Goal: Information Seeking & Learning: Learn about a topic

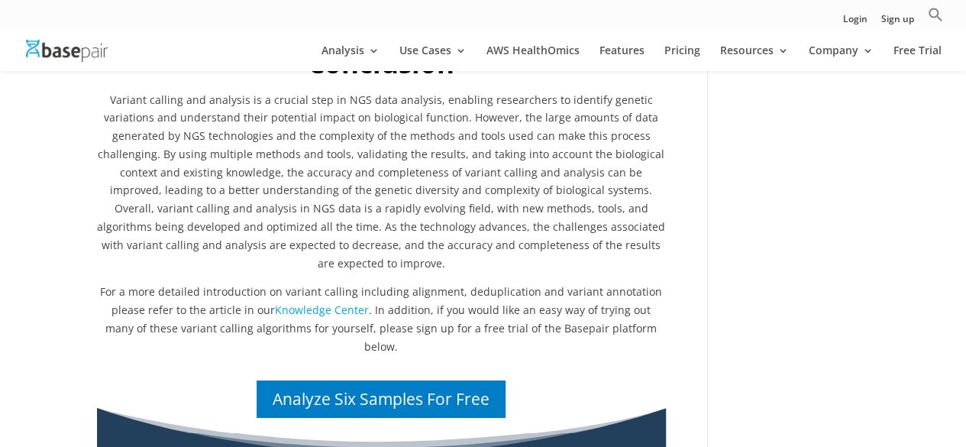
scroll to position [2580, 0]
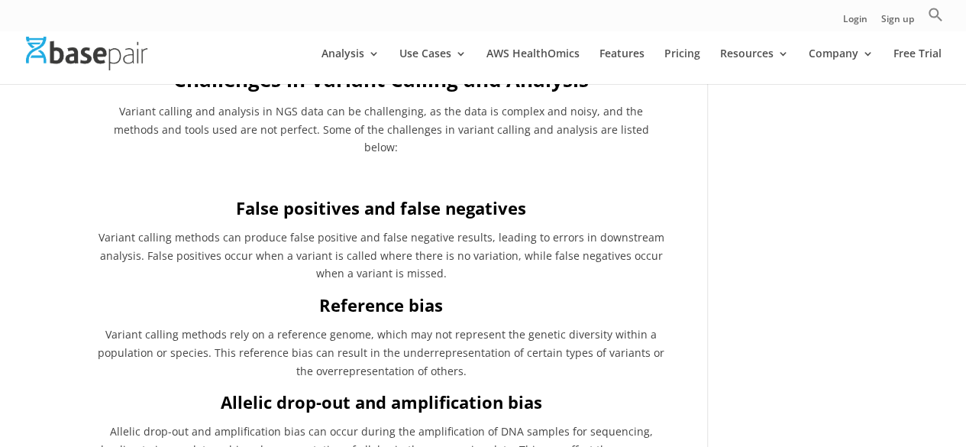
scroll to position [1981, 0]
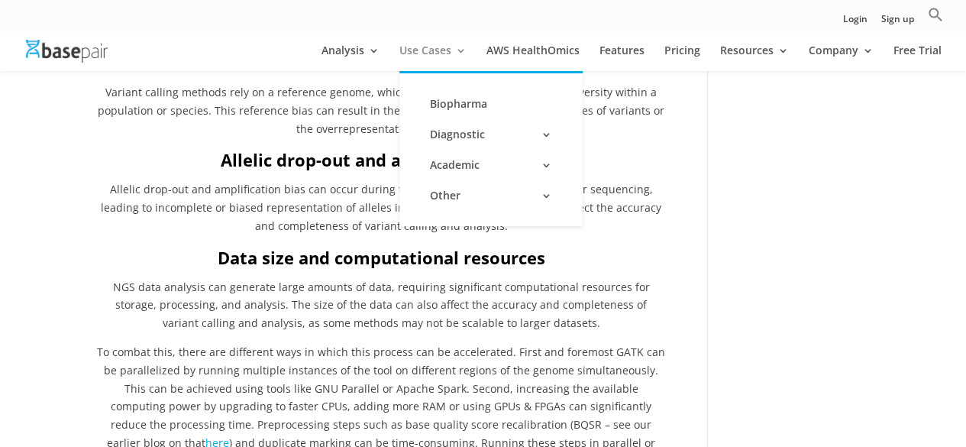
click at [427, 53] on link "Use Cases" at bounding box center [432, 58] width 67 height 26
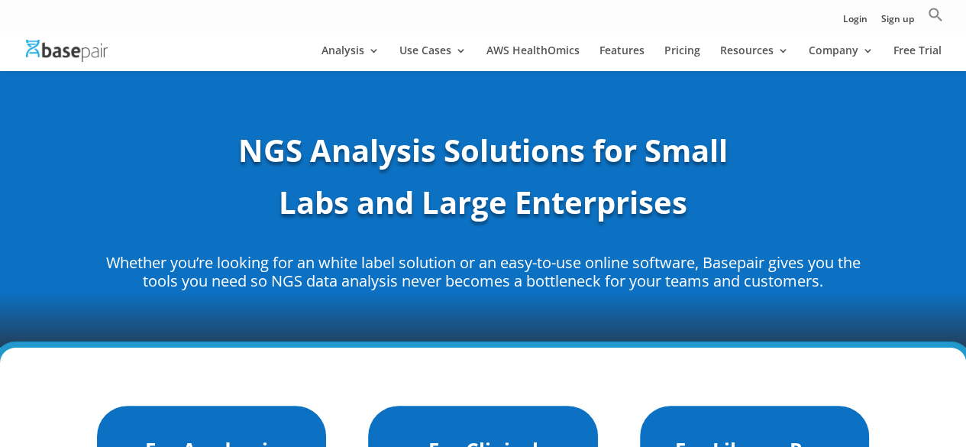
scroll to position [131, 0]
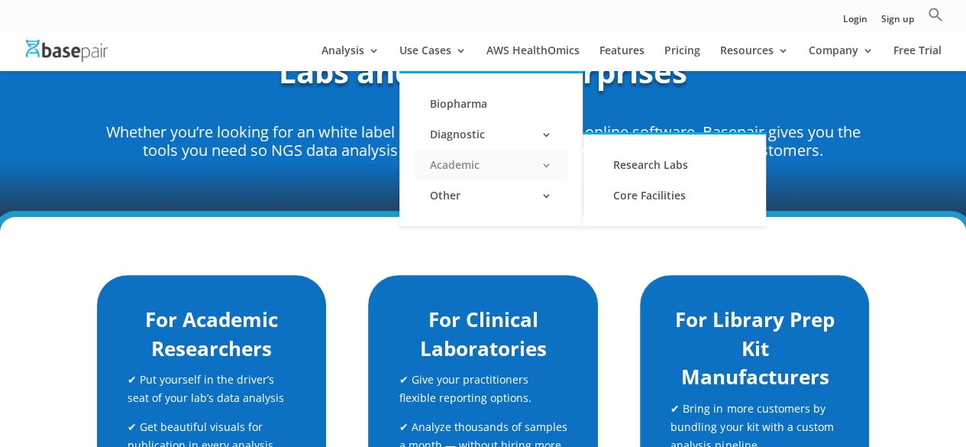
click at [455, 170] on link "Academic" at bounding box center [490, 165] width 153 height 31
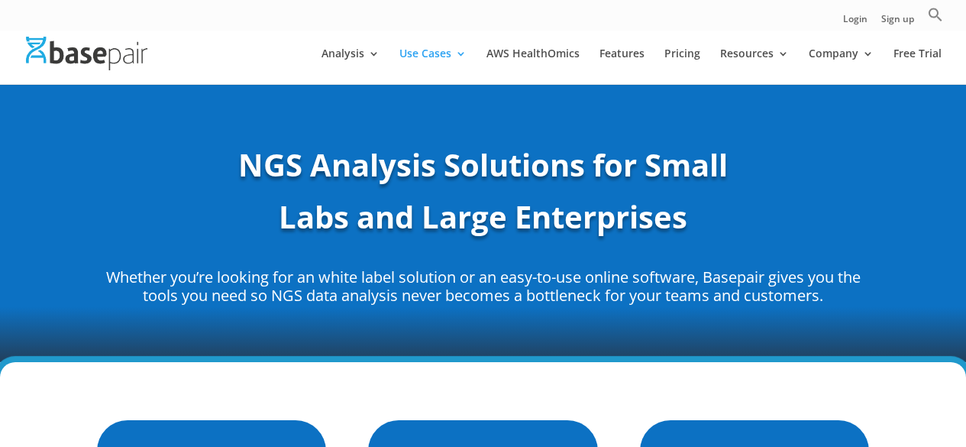
scroll to position [144, 0]
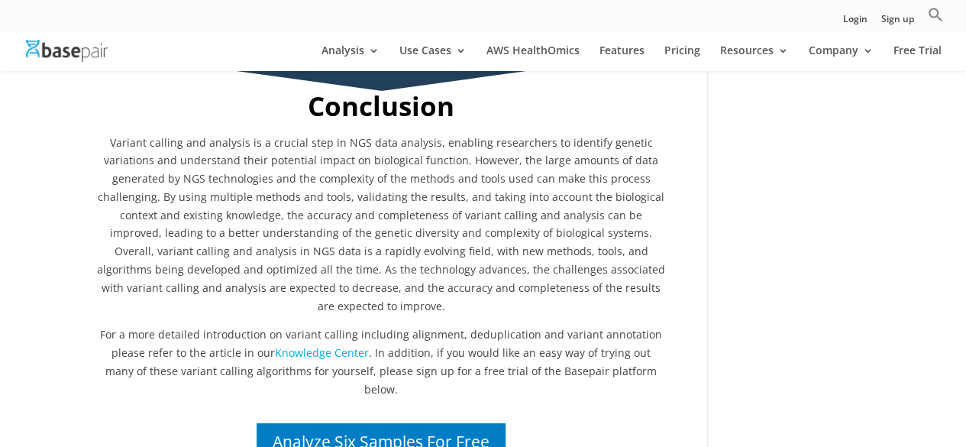
scroll to position [2511, 0]
